Goal: Obtain resource: Obtain resource

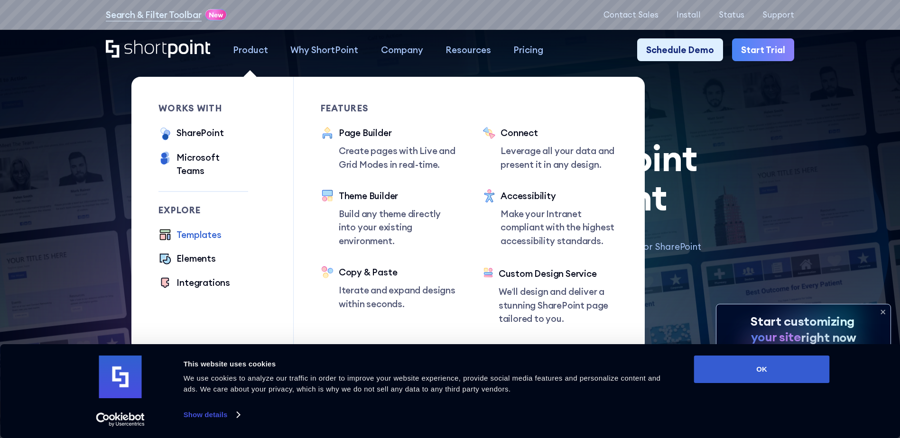
click at [200, 228] on div "Templates" at bounding box center [198, 234] width 45 height 13
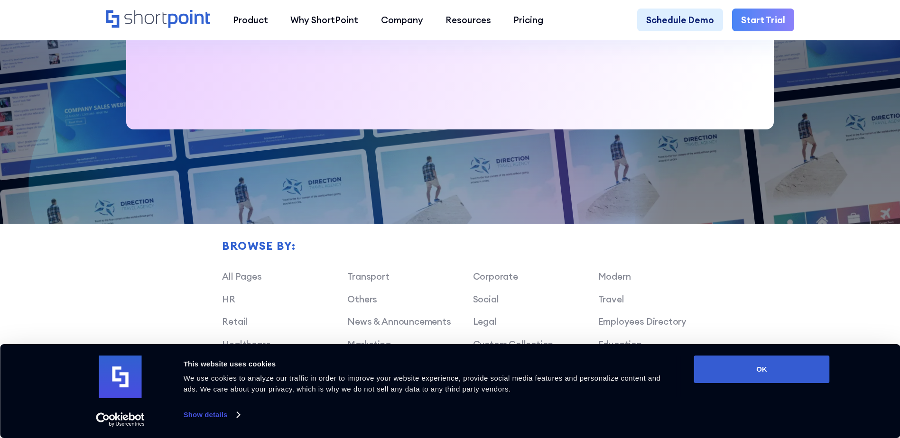
scroll to position [617, 0]
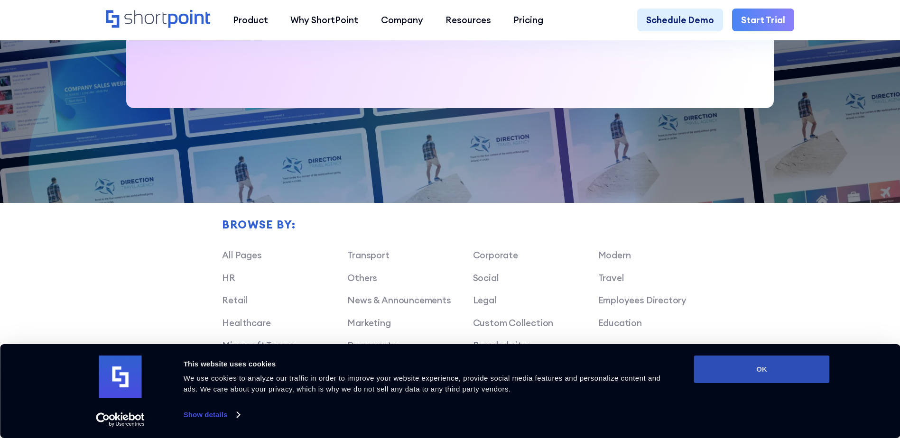
click at [797, 360] on button "OK" at bounding box center [762, 370] width 136 height 28
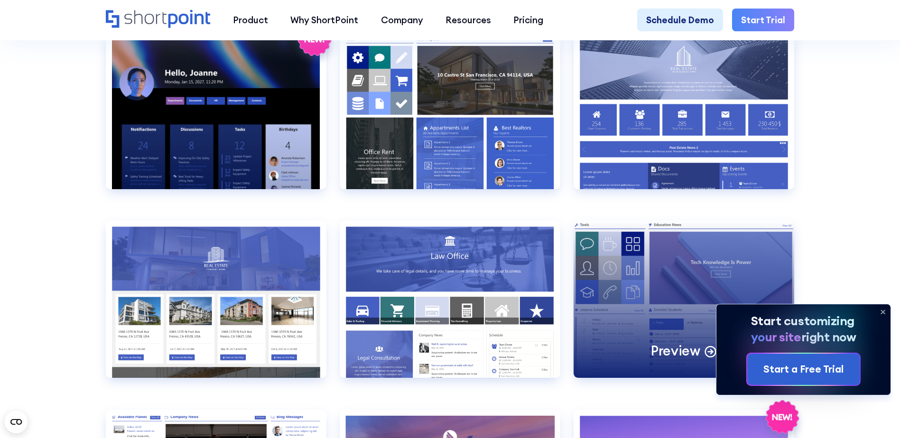
scroll to position [1062, 0]
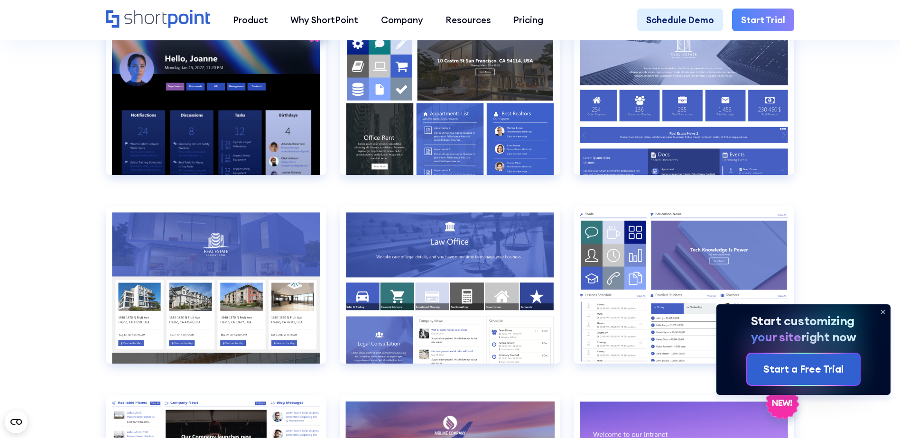
click at [883, 312] on icon at bounding box center [883, 312] width 4 height 4
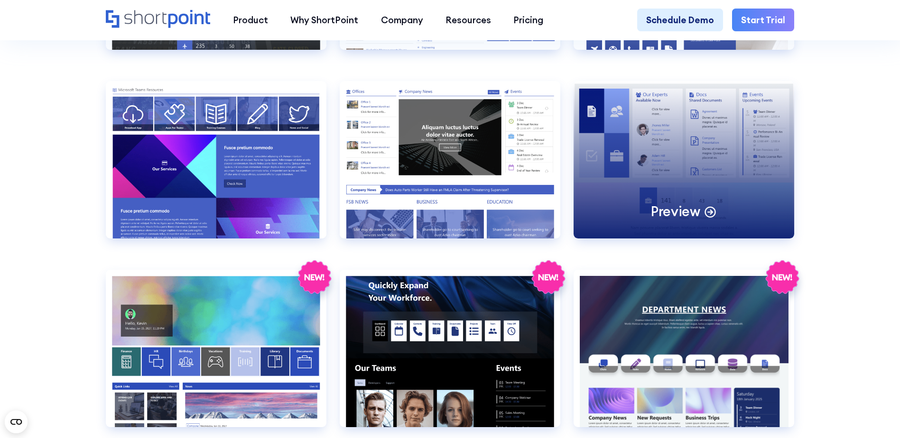
scroll to position [1568, 0]
